Goal: Task Accomplishment & Management: Use online tool/utility

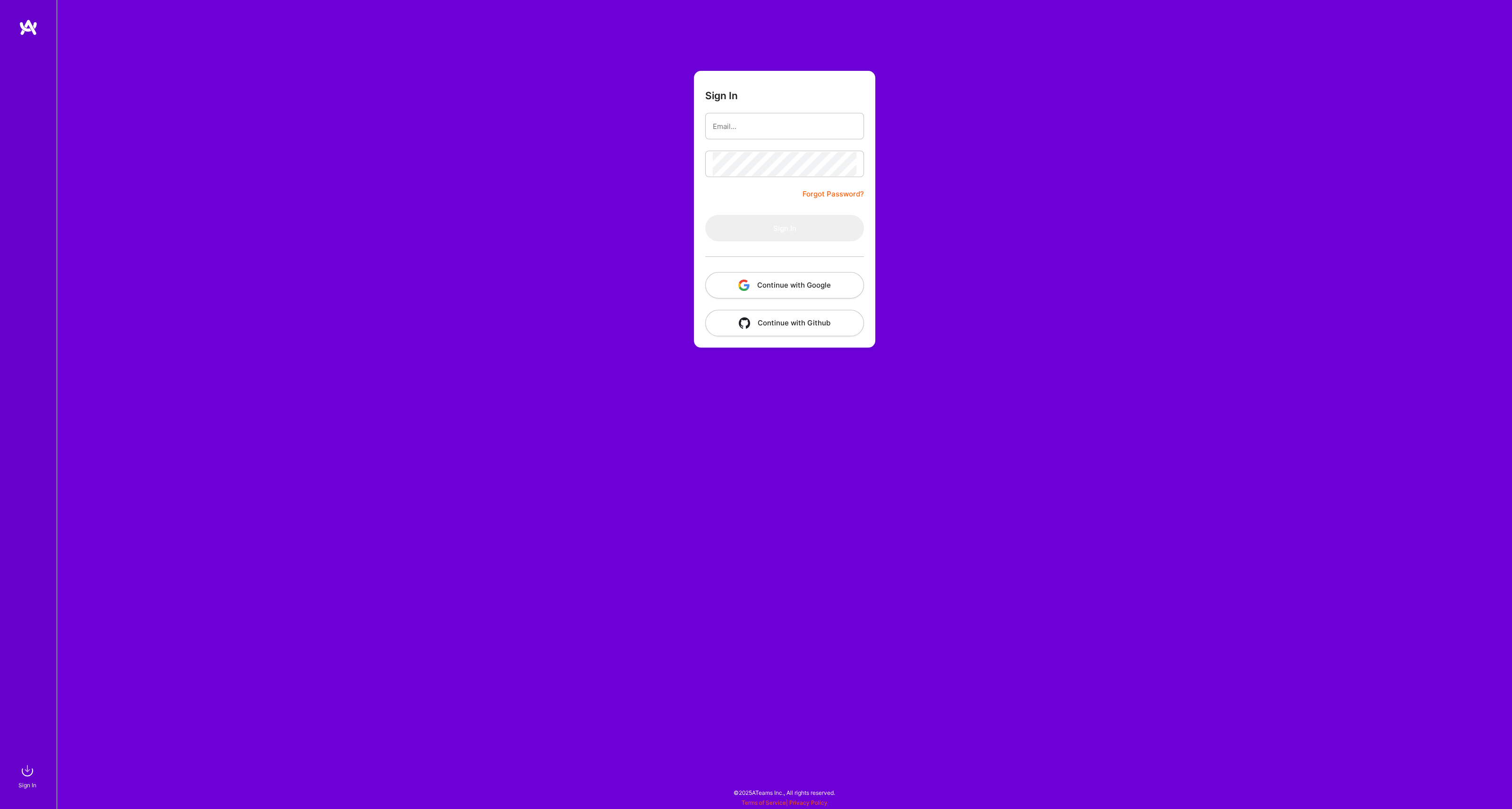
click at [754, 286] on button "Continue with Google" at bounding box center [784, 285] width 158 height 26
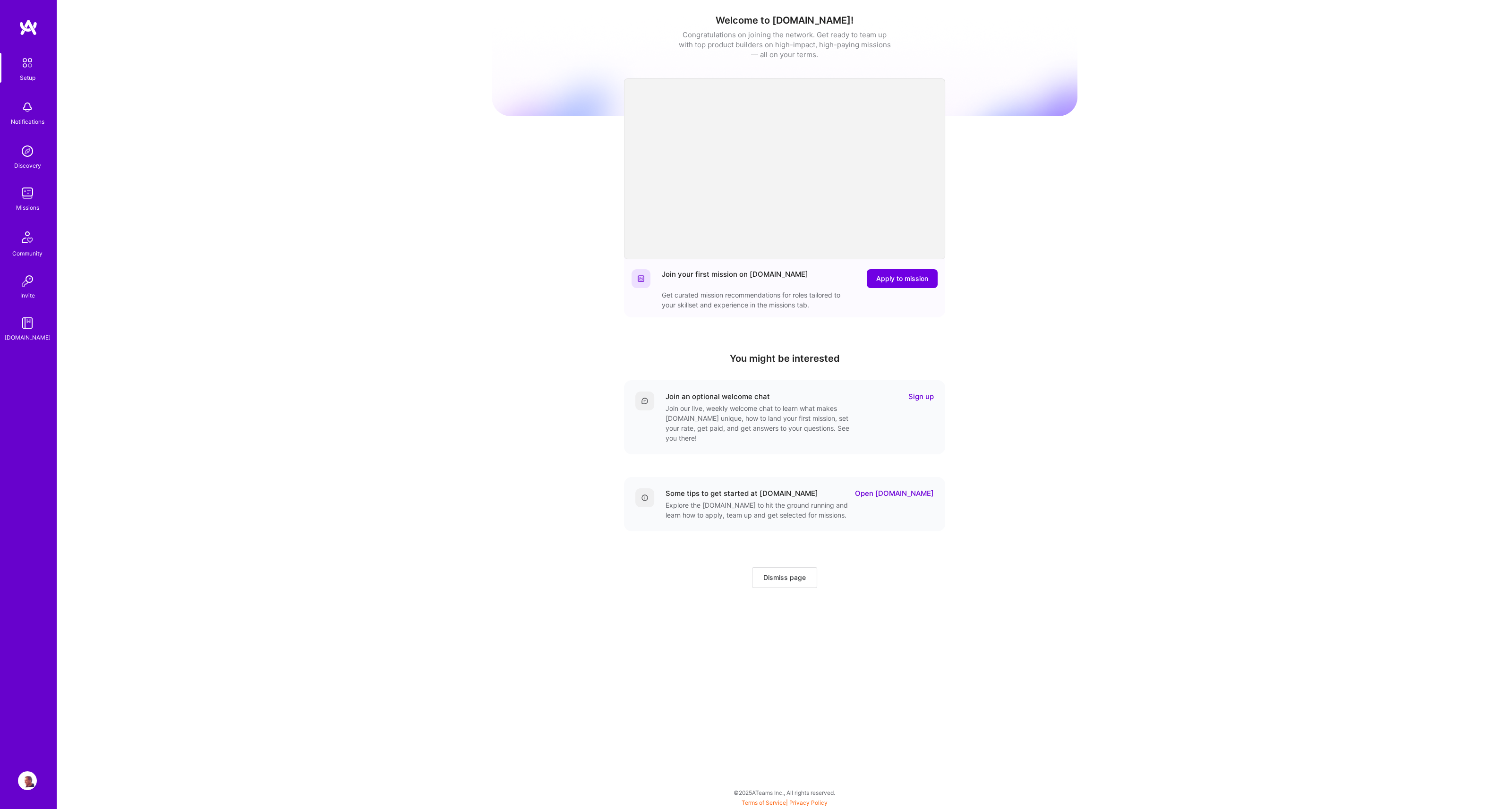
click at [23, 189] on img at bounding box center [28, 193] width 19 height 19
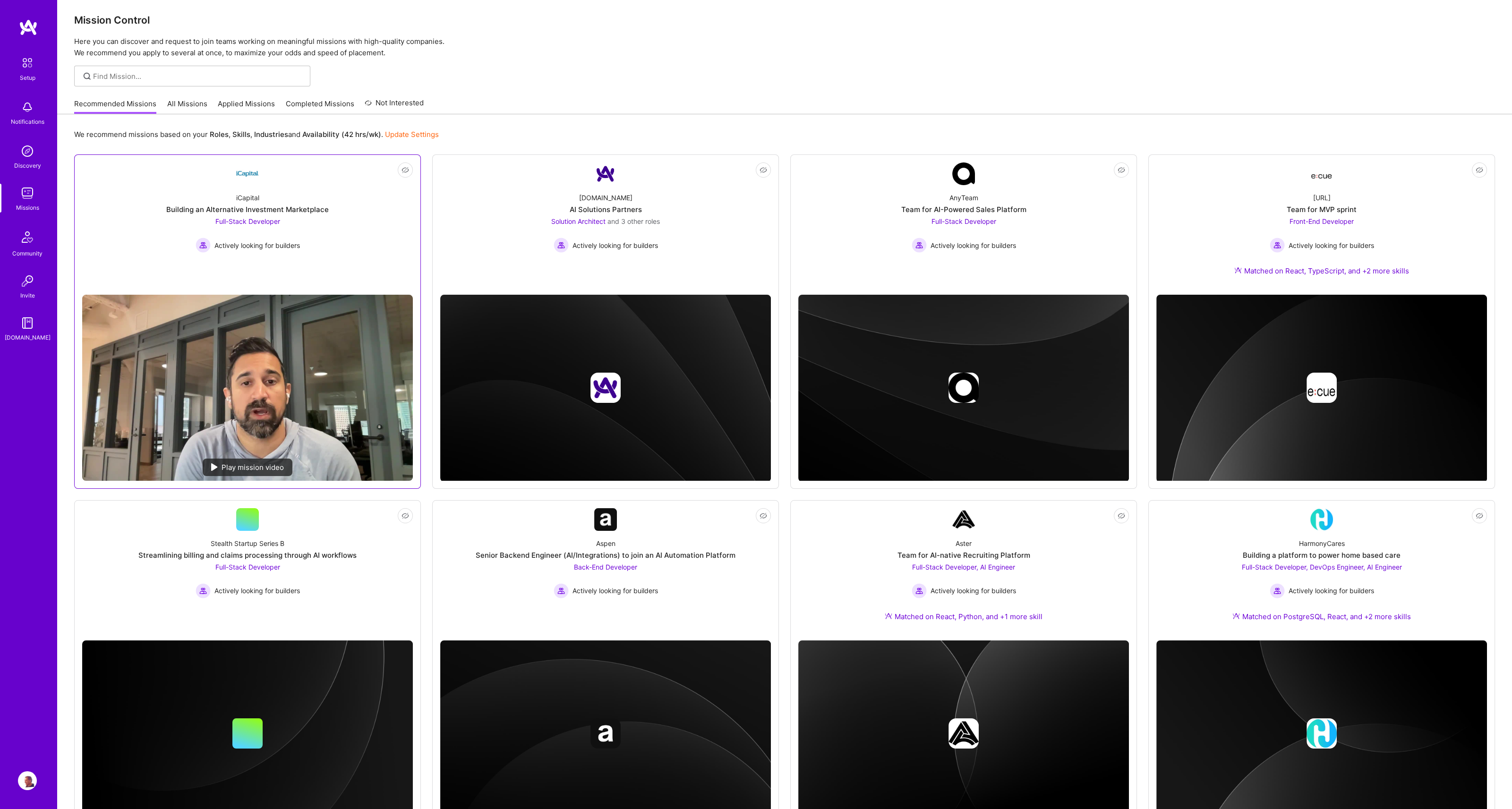
scroll to position [9, 0]
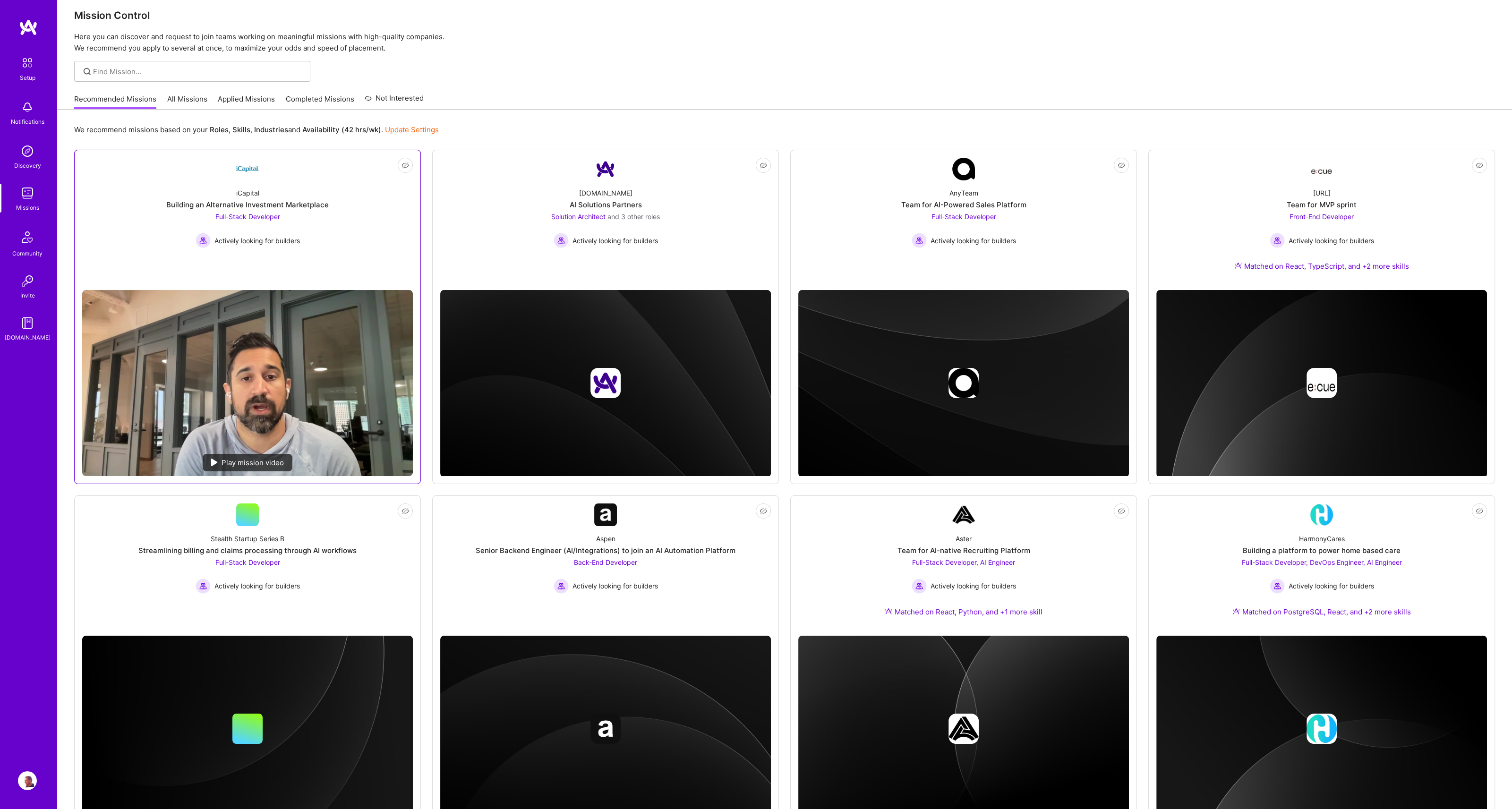
click at [221, 374] on img at bounding box center [247, 383] width 330 height 186
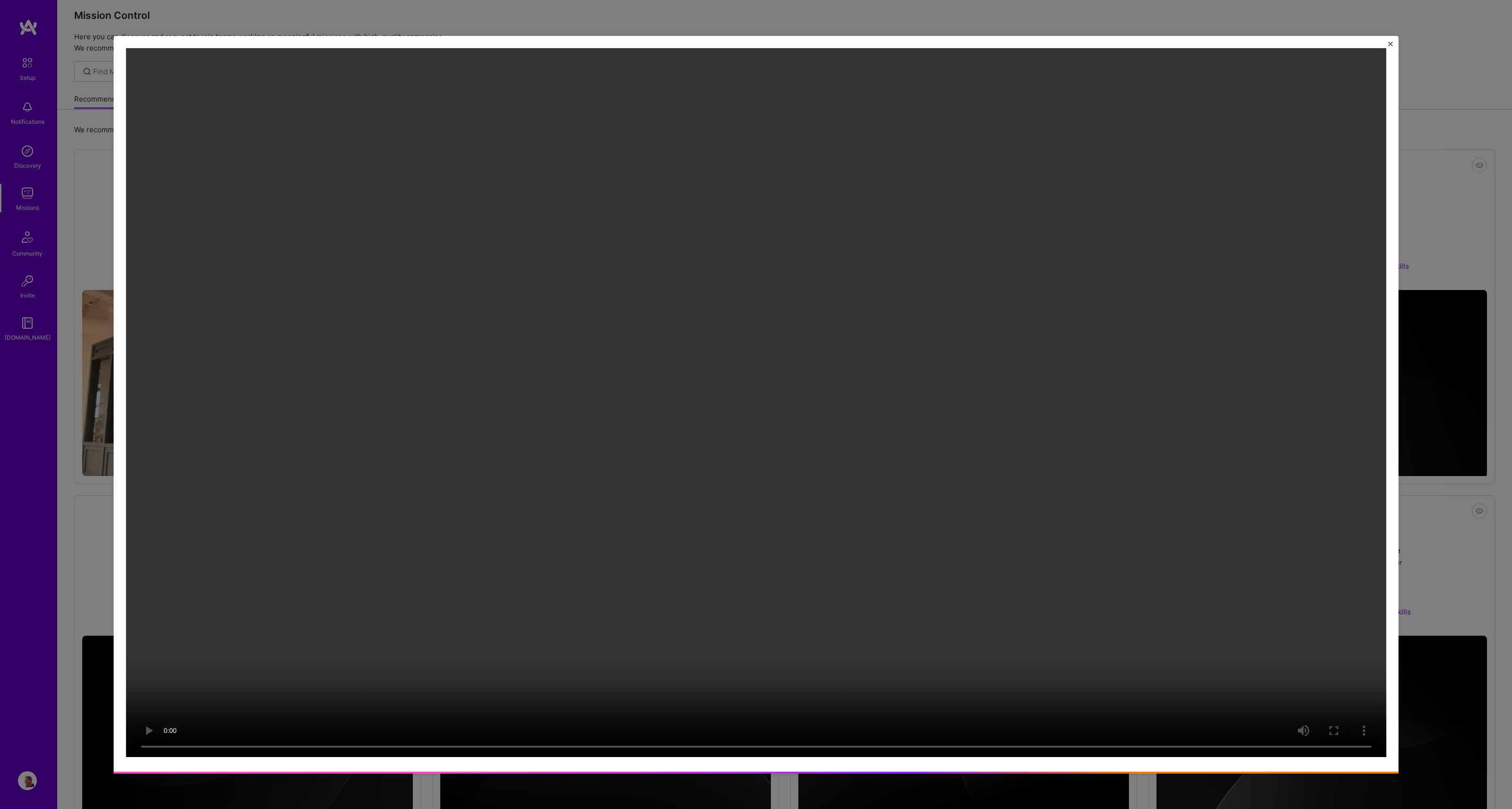
click at [1482, 218] on div at bounding box center [756, 404] width 1512 height 809
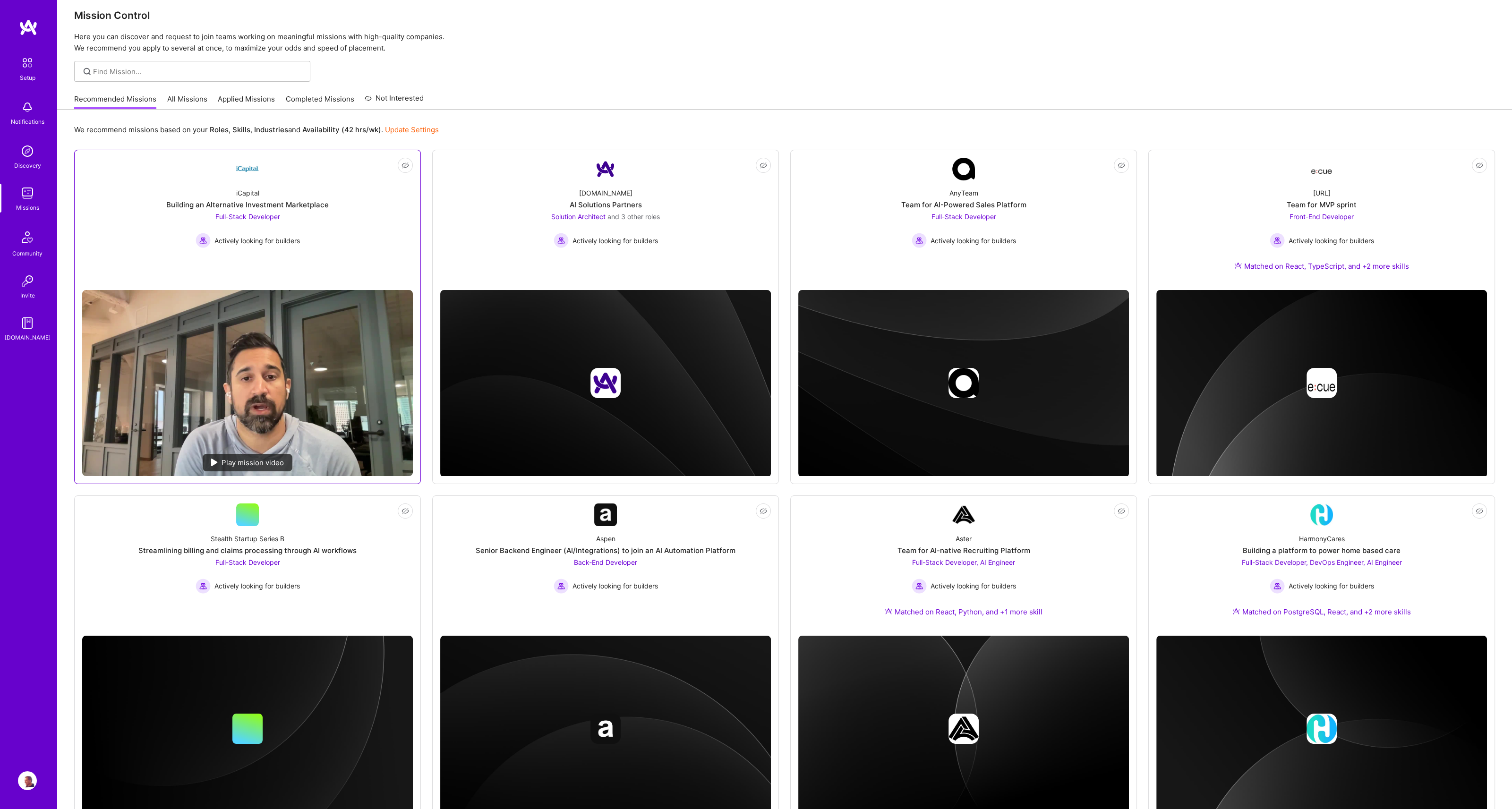
click at [337, 192] on div "iCapital Building an Alternative Investment Marketplace Full-Stack Developer Ac…" at bounding box center [247, 214] width 330 height 67
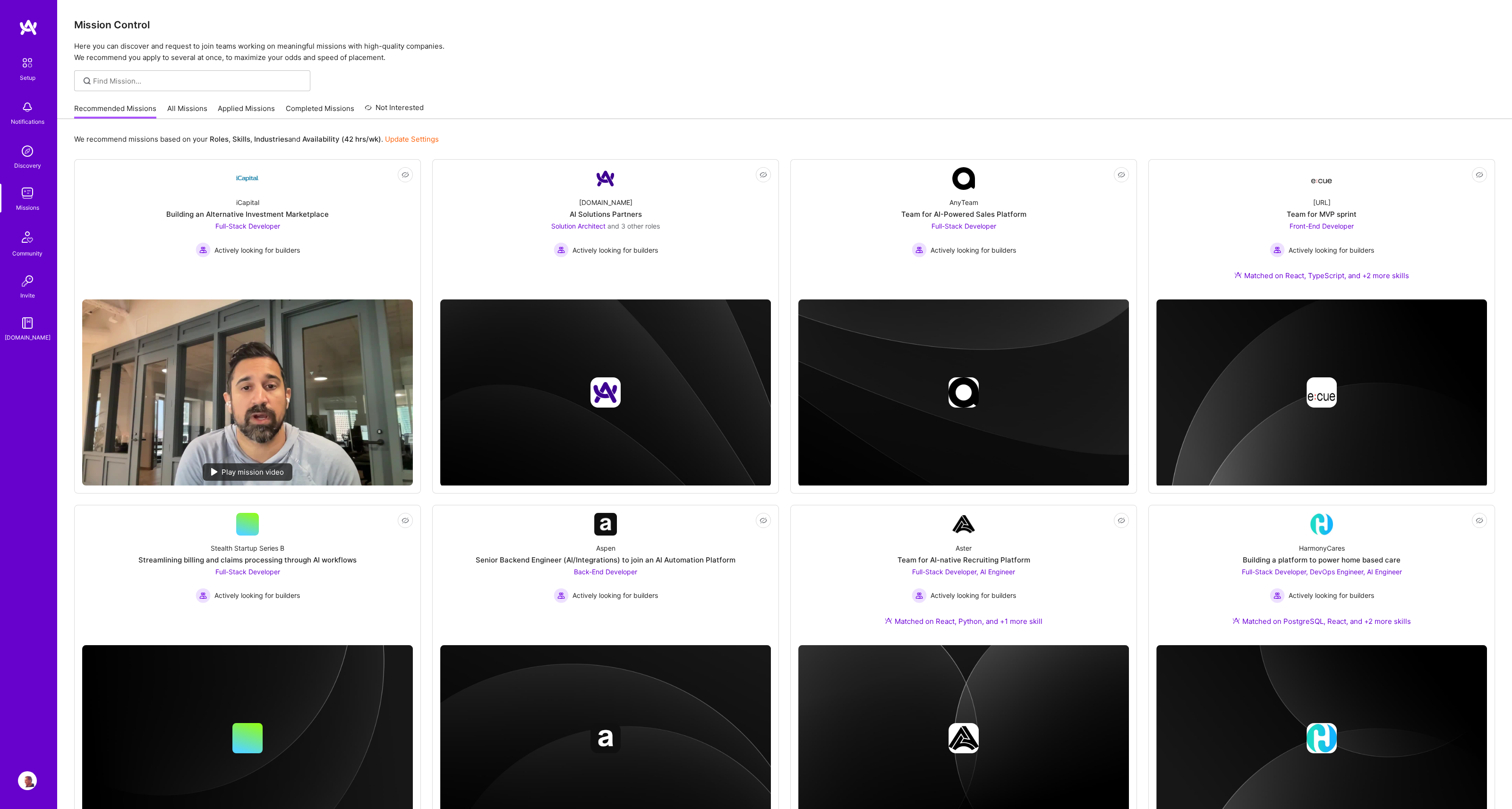
scroll to position [9, 0]
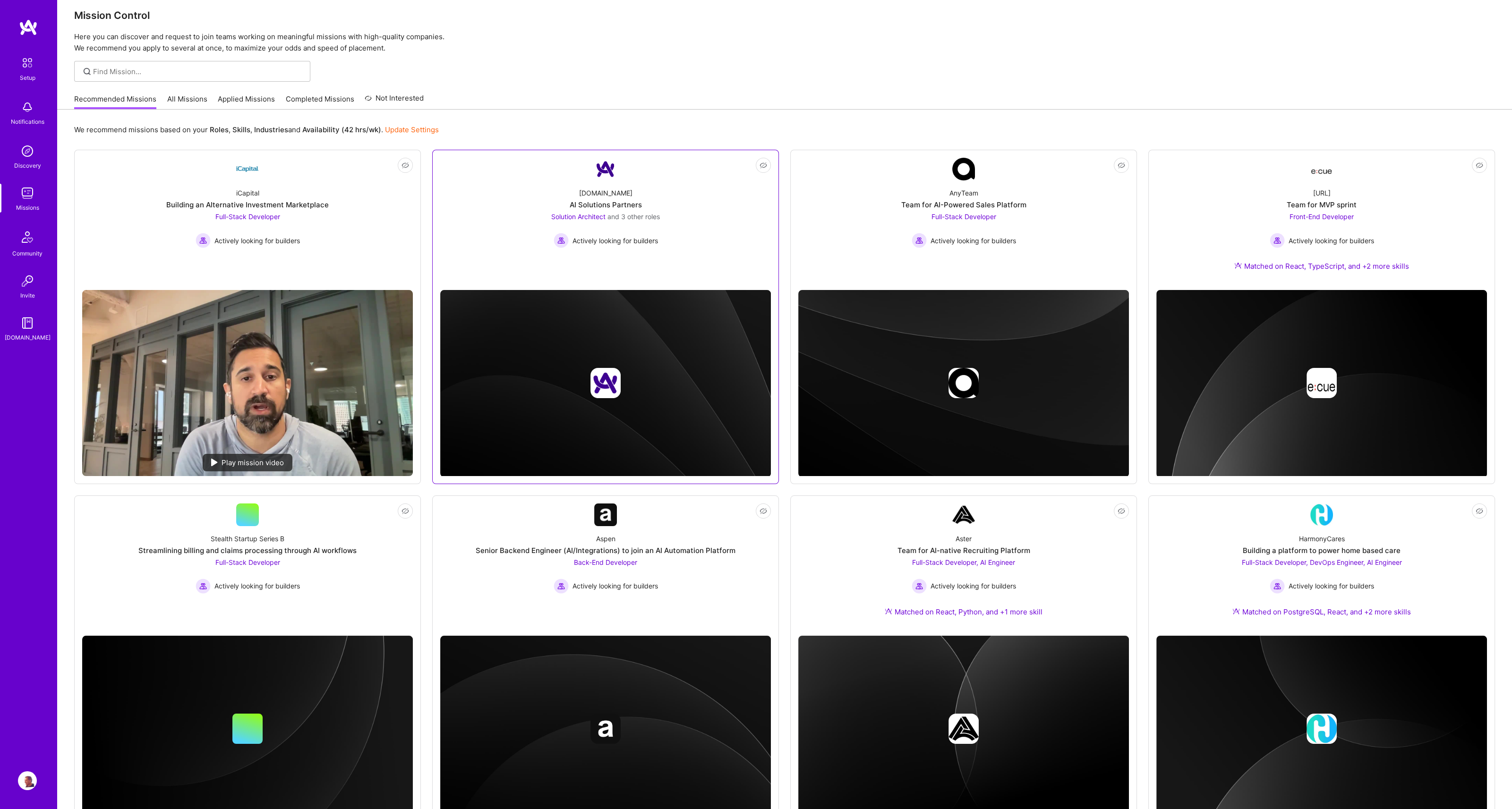
click at [647, 218] on span "and 3 other roles" at bounding box center [633, 216] width 52 height 8
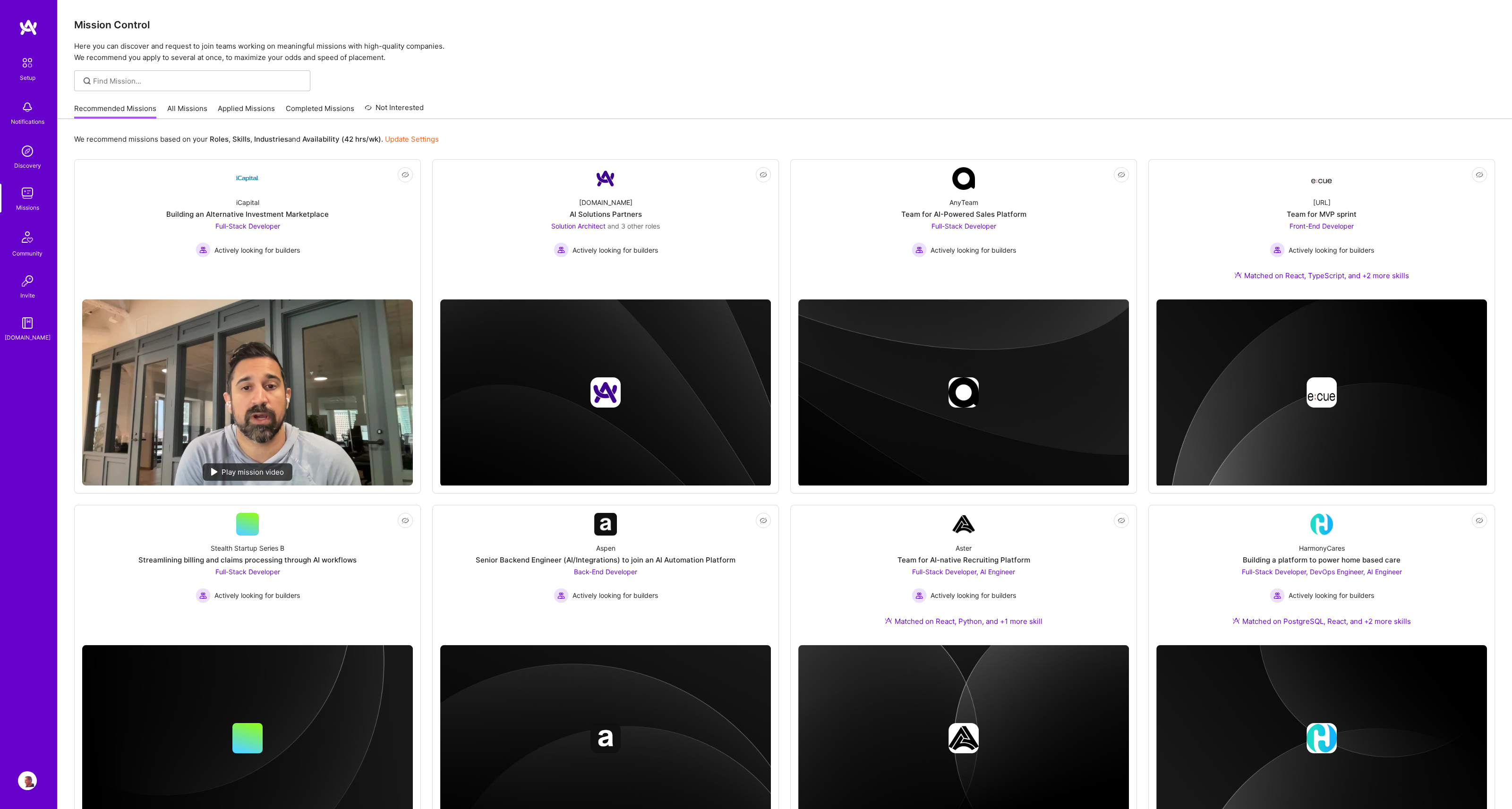
scroll to position [9, 0]
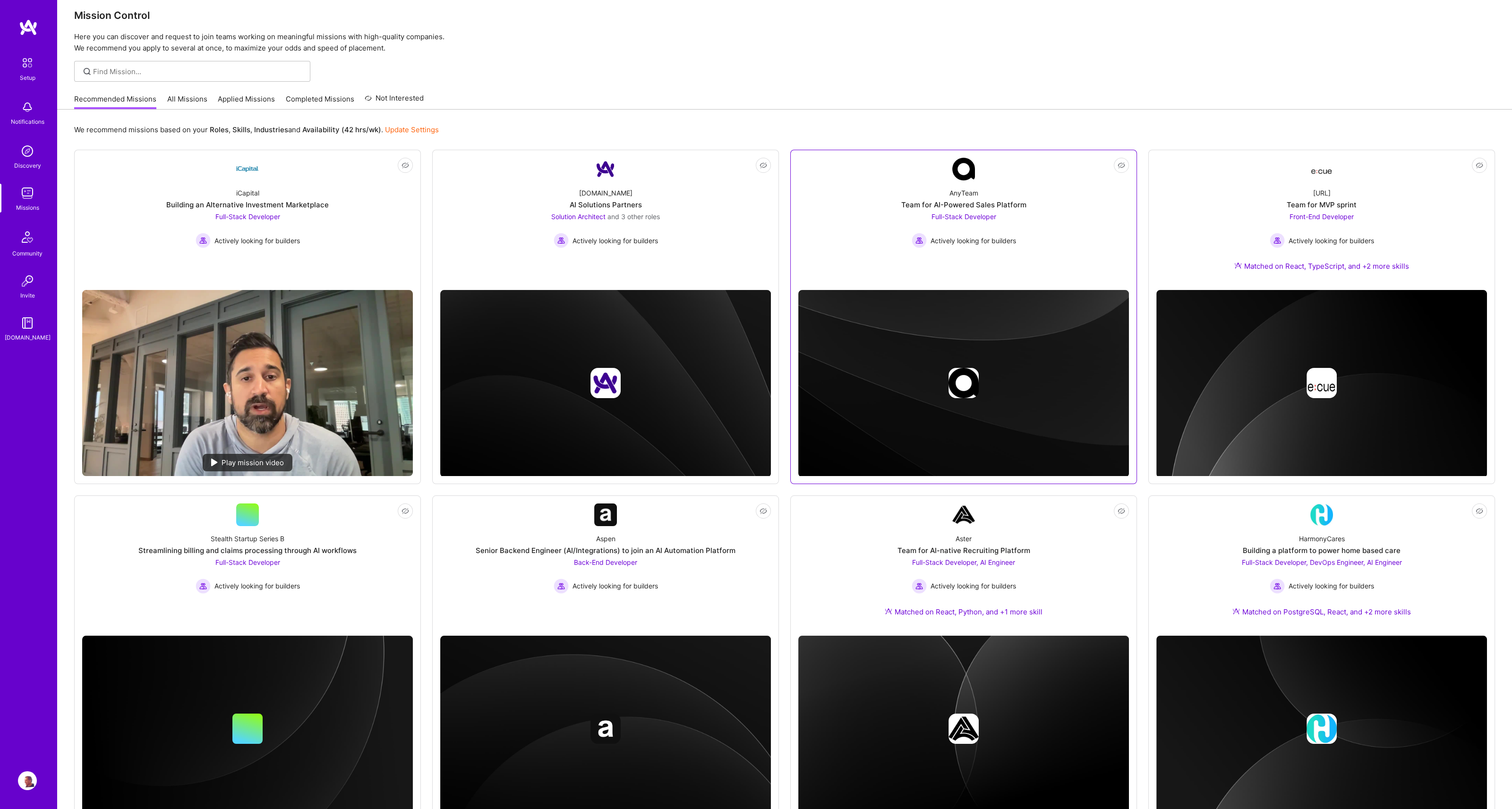
click at [1068, 260] on link "Not Interested AnyTeam Team for AI-Powered Sales Platform Full-Stack Developer …" at bounding box center [963, 220] width 330 height 124
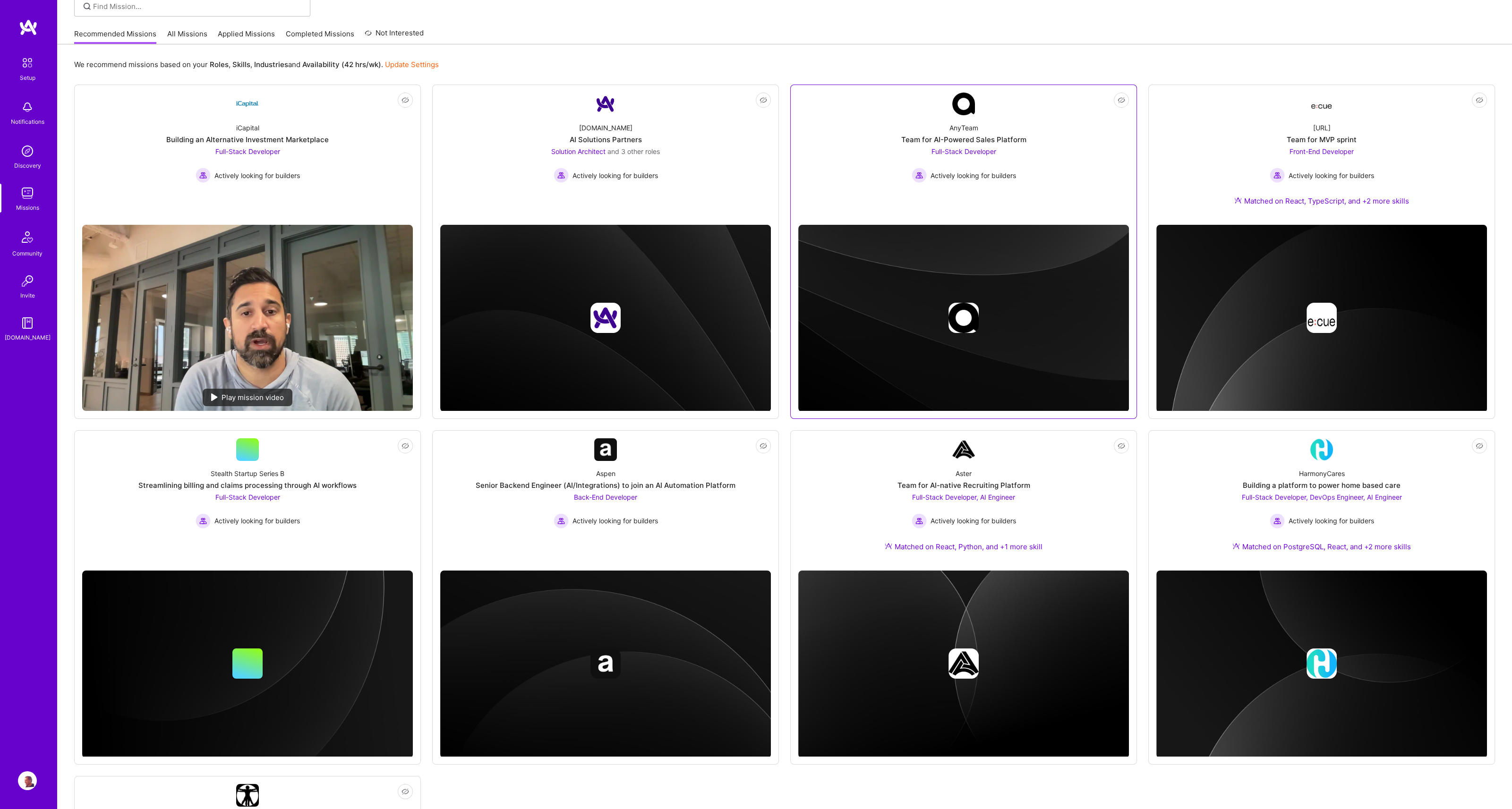
scroll to position [97, 0]
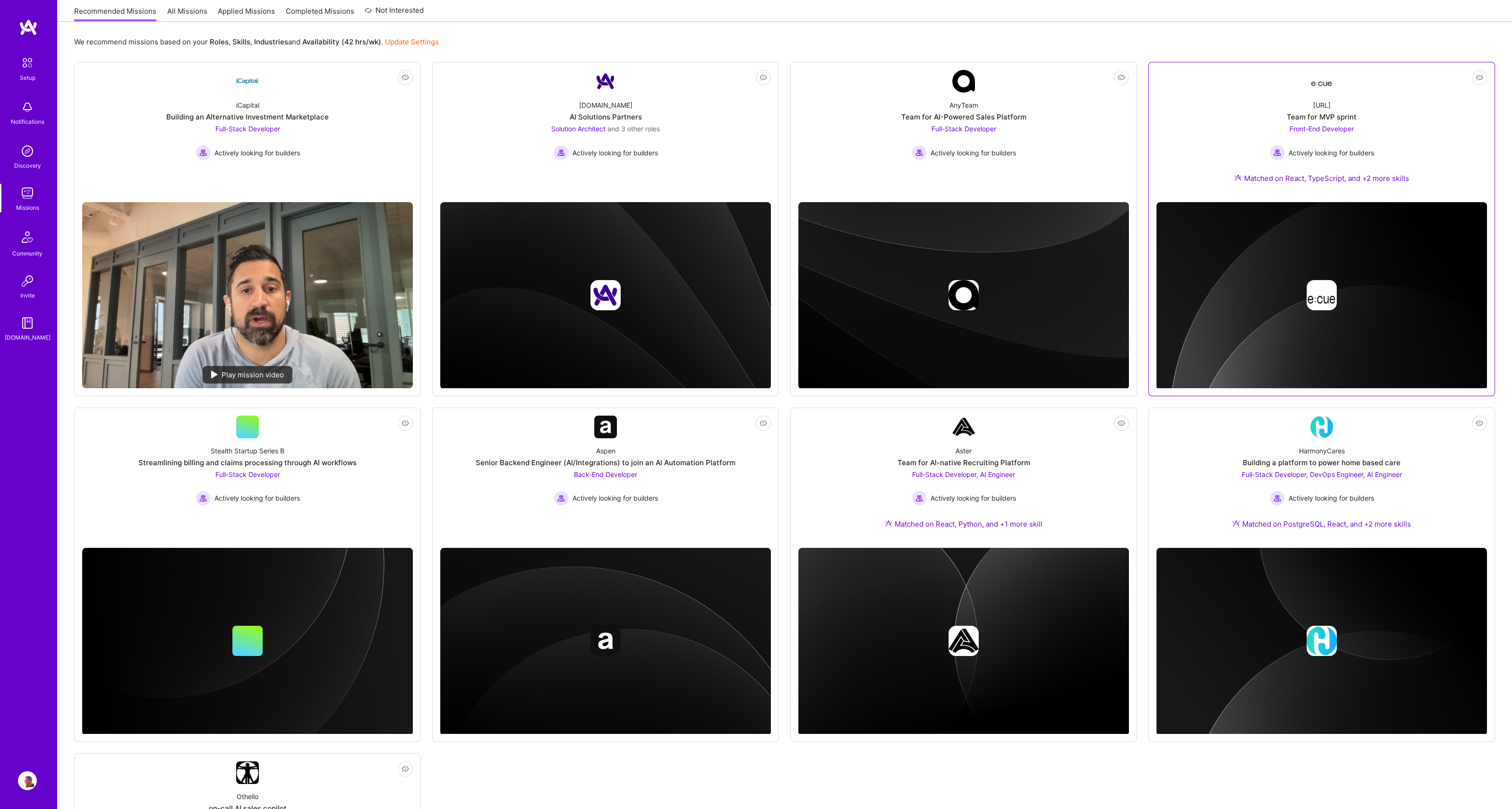
click at [1210, 178] on div "Ecue.ai Team for MVP sprint Front-End Developer Actively looking for builders M…" at bounding box center [1321, 144] width 330 height 102
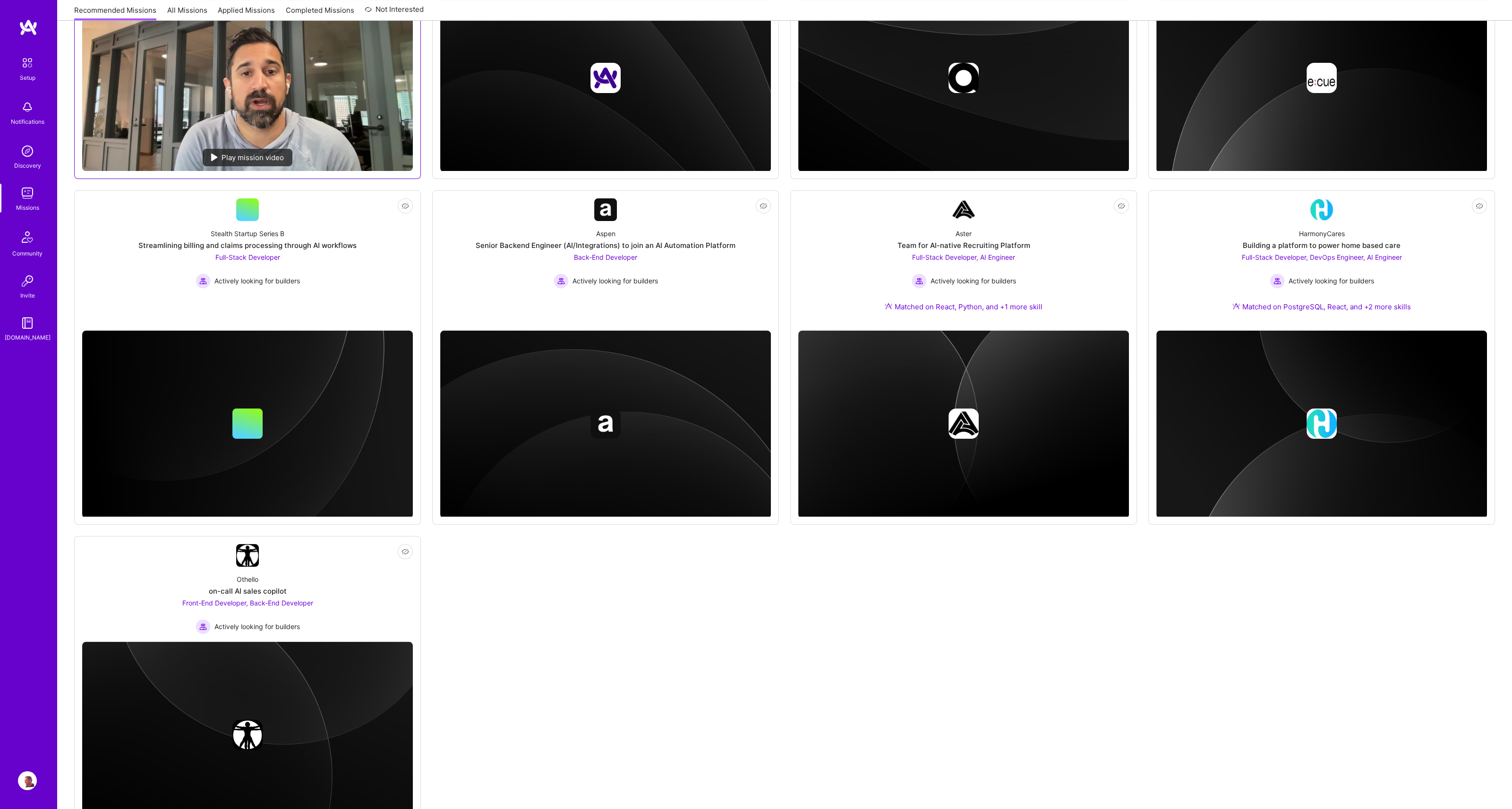
scroll to position [319, 0]
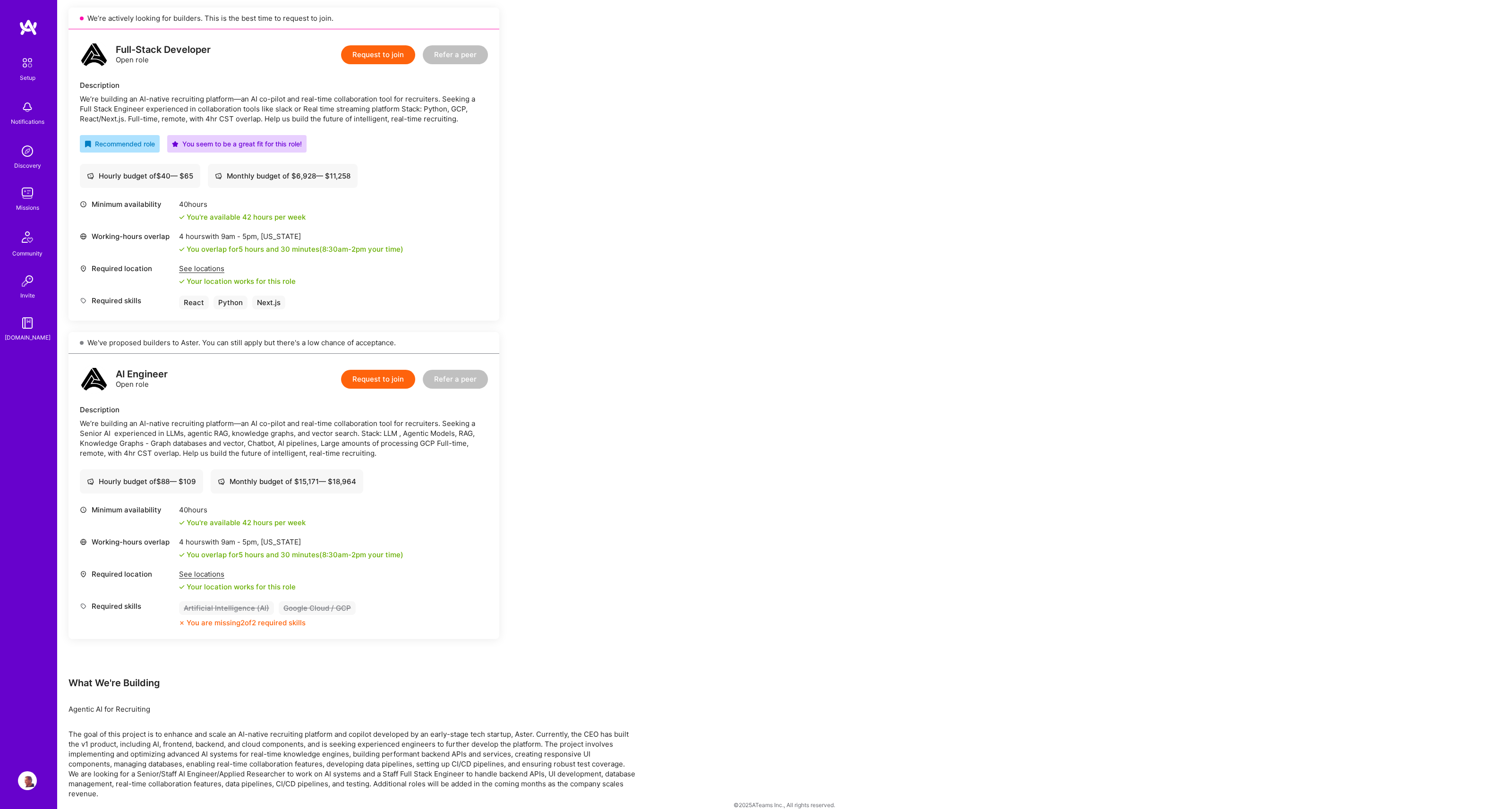
scroll to position [215, 0]
drag, startPoint x: 217, startPoint y: 117, endPoint x: 234, endPoint y: 114, distance: 17.3
click at [234, 114] on div "We’re building an AI-native recruiting platform—an AI co-pilot and real-time co…" at bounding box center [284, 107] width 408 height 30
copy div "CST"
